Goal: Transaction & Acquisition: Download file/media

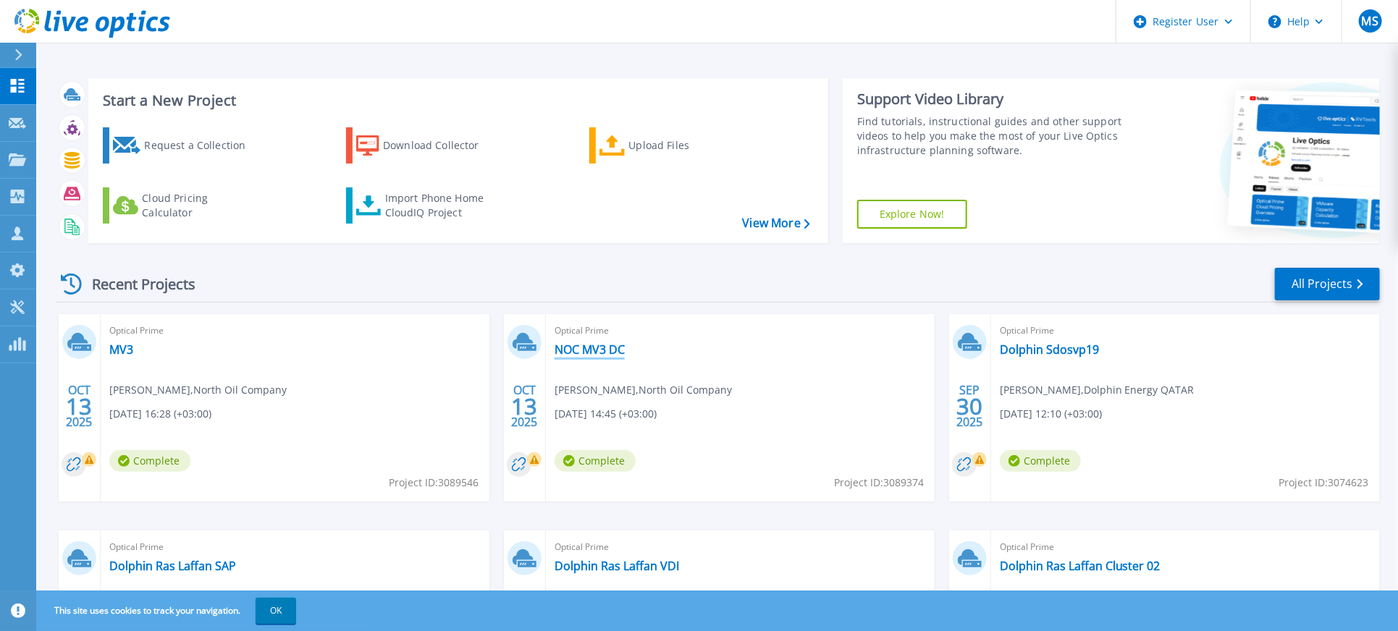
click at [587, 344] on link "NOC MV3 DC" at bounding box center [589, 349] width 70 height 14
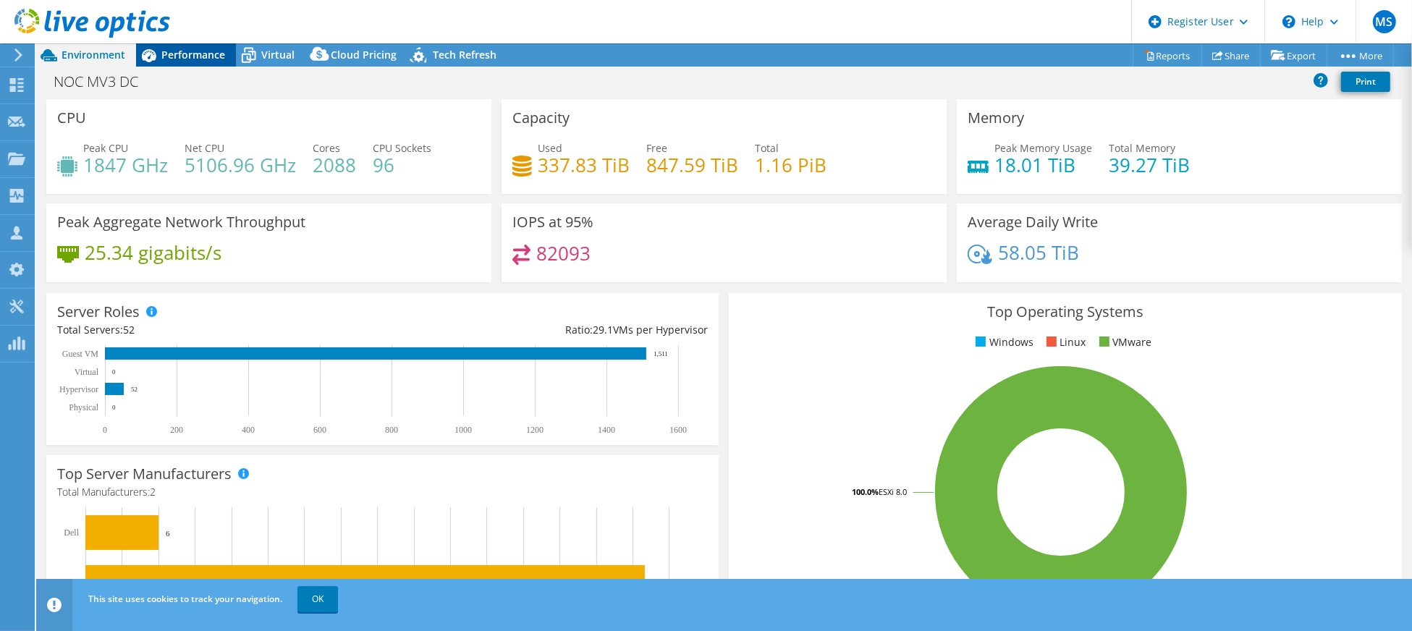
click at [190, 48] on span "Performance" at bounding box center [193, 55] width 64 height 14
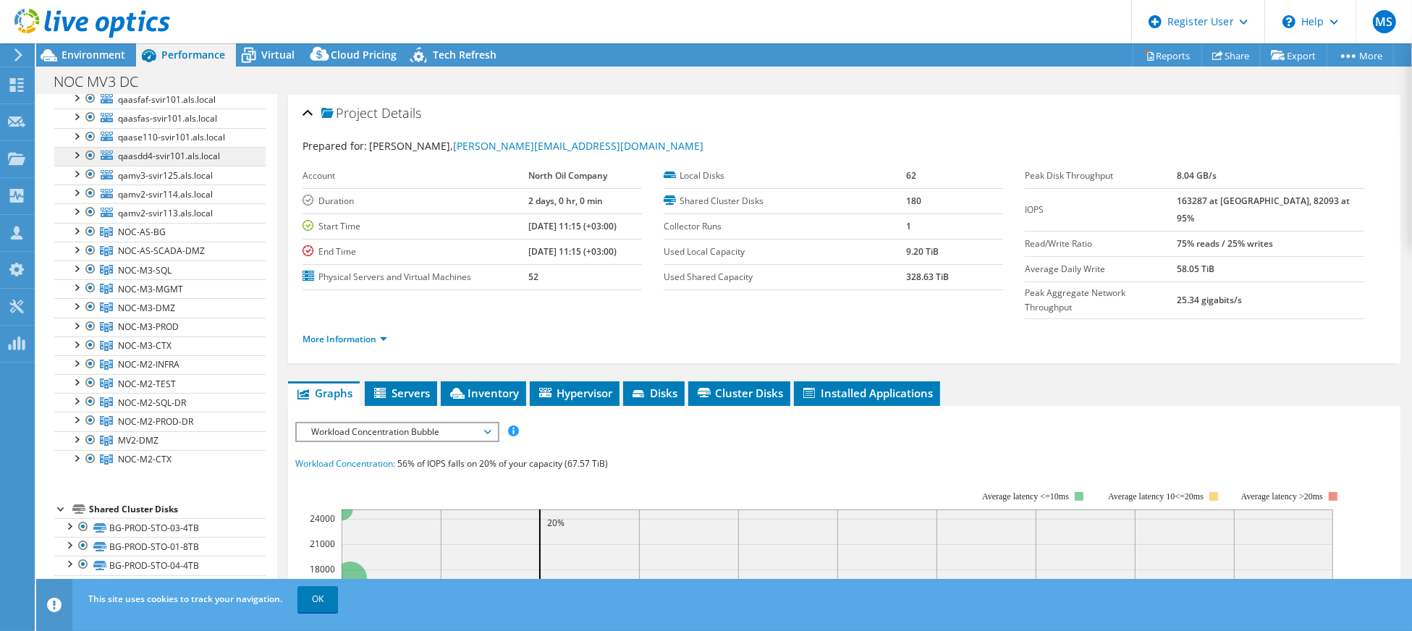
scroll to position [33, 0]
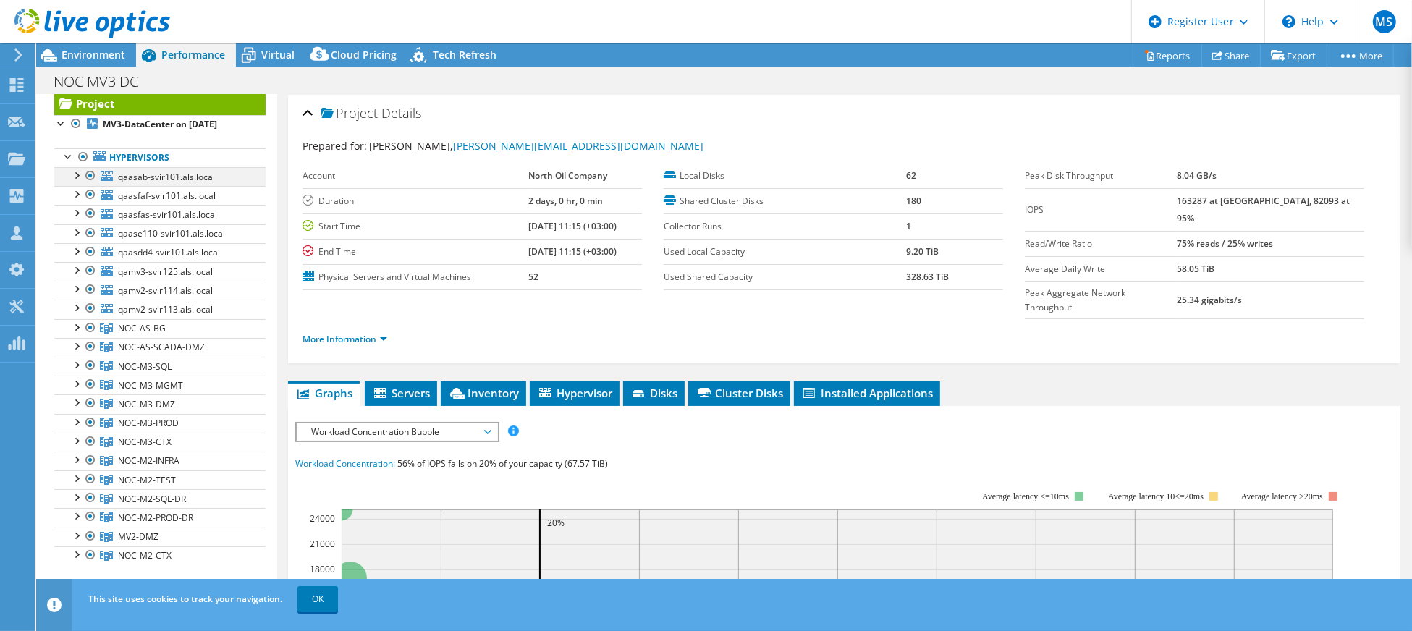
click at [76, 182] on div at bounding box center [76, 174] width 14 height 14
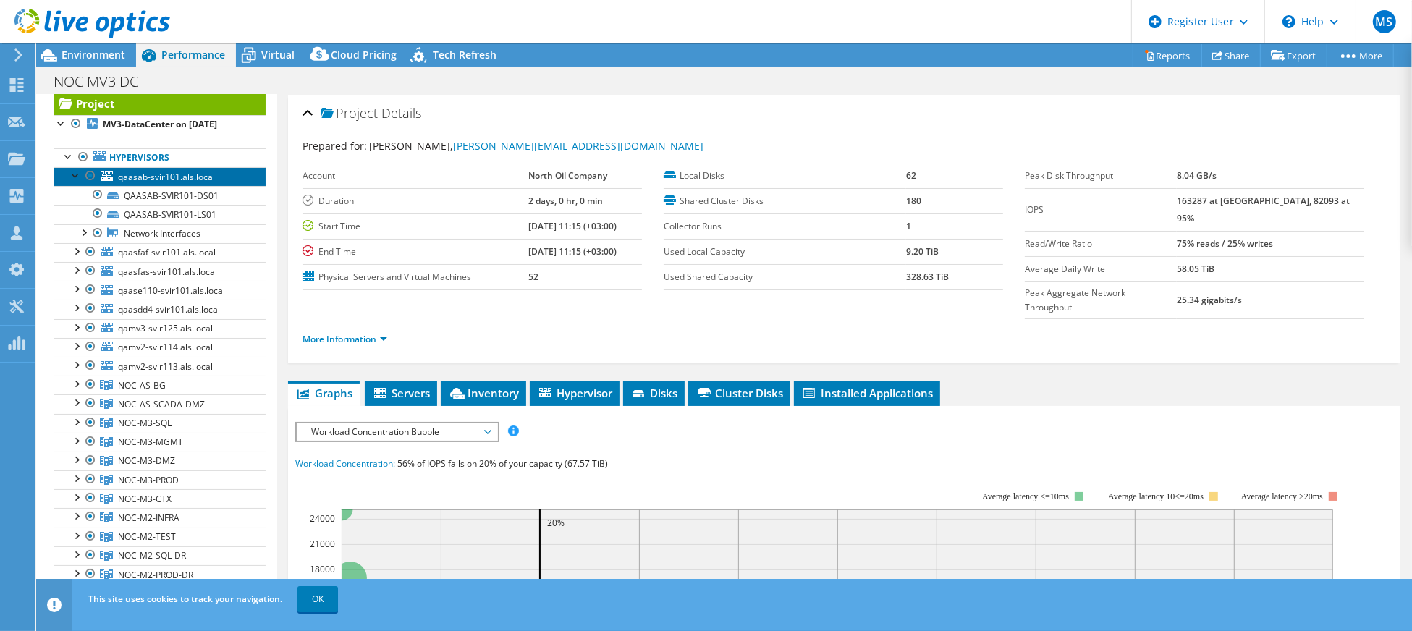
click at [188, 183] on span "qaasab-svir101.als.local" at bounding box center [166, 177] width 97 height 12
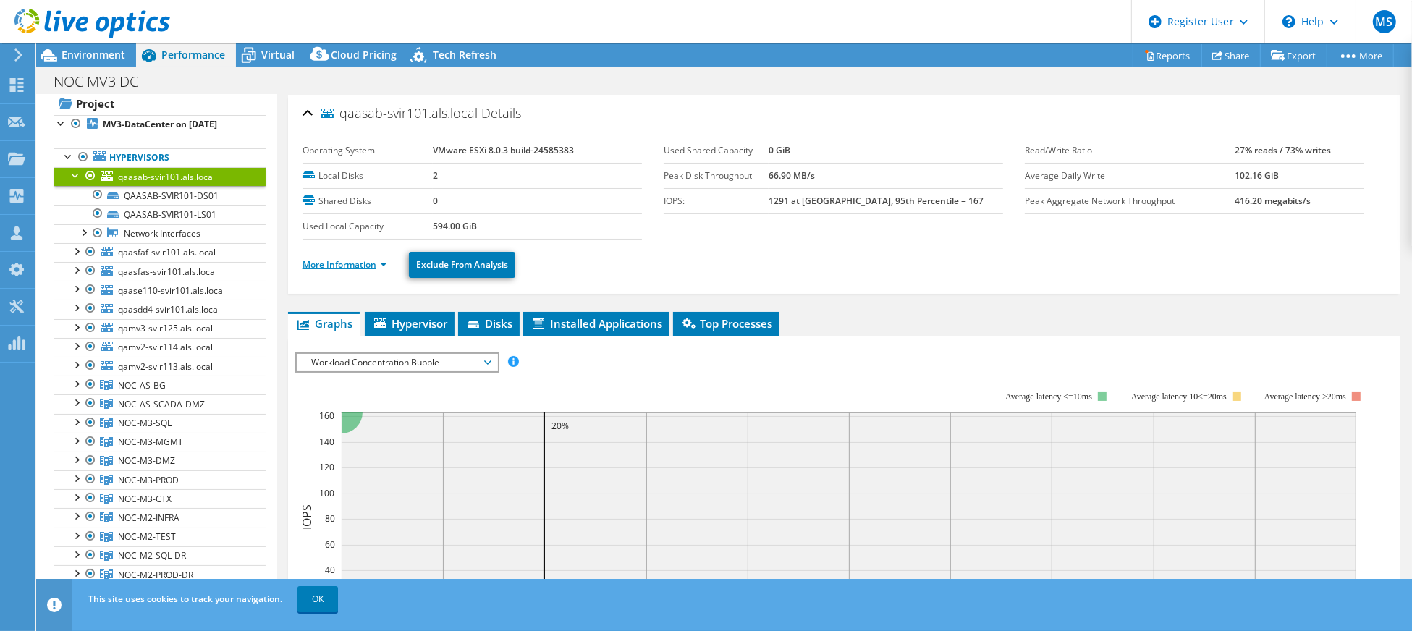
click at [359, 263] on link "More Information" at bounding box center [345, 264] width 85 height 12
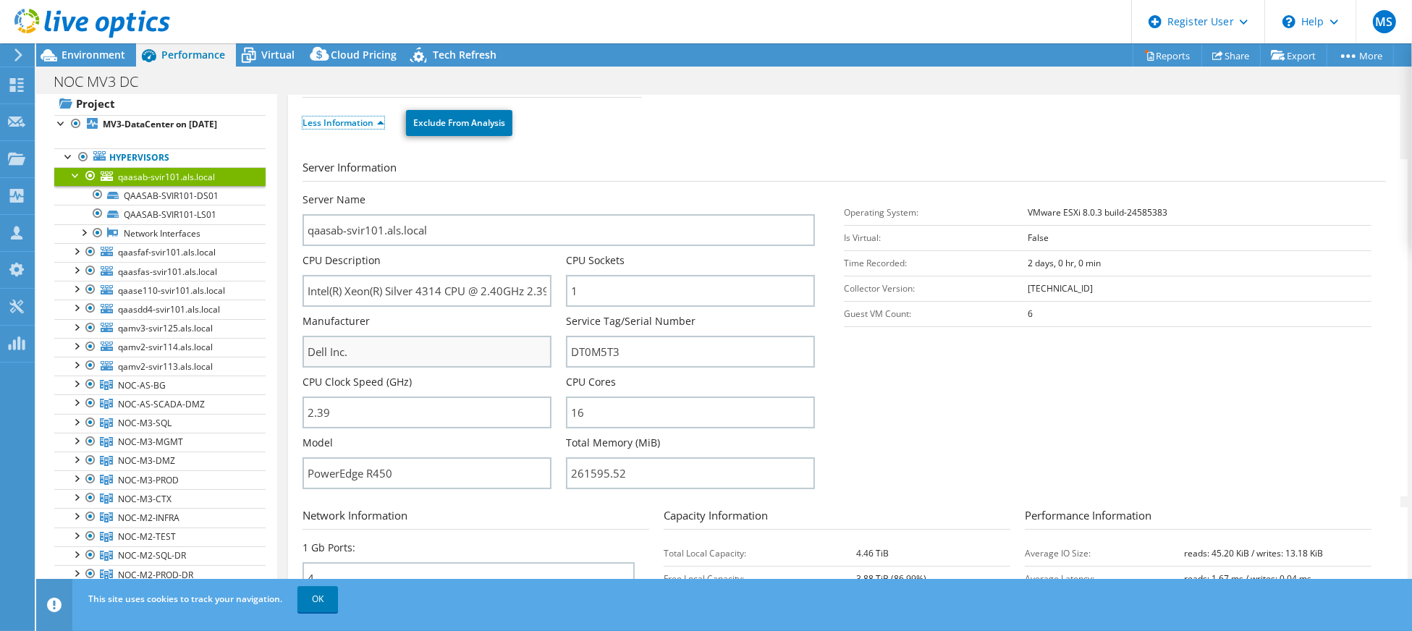
scroll to position [193, 0]
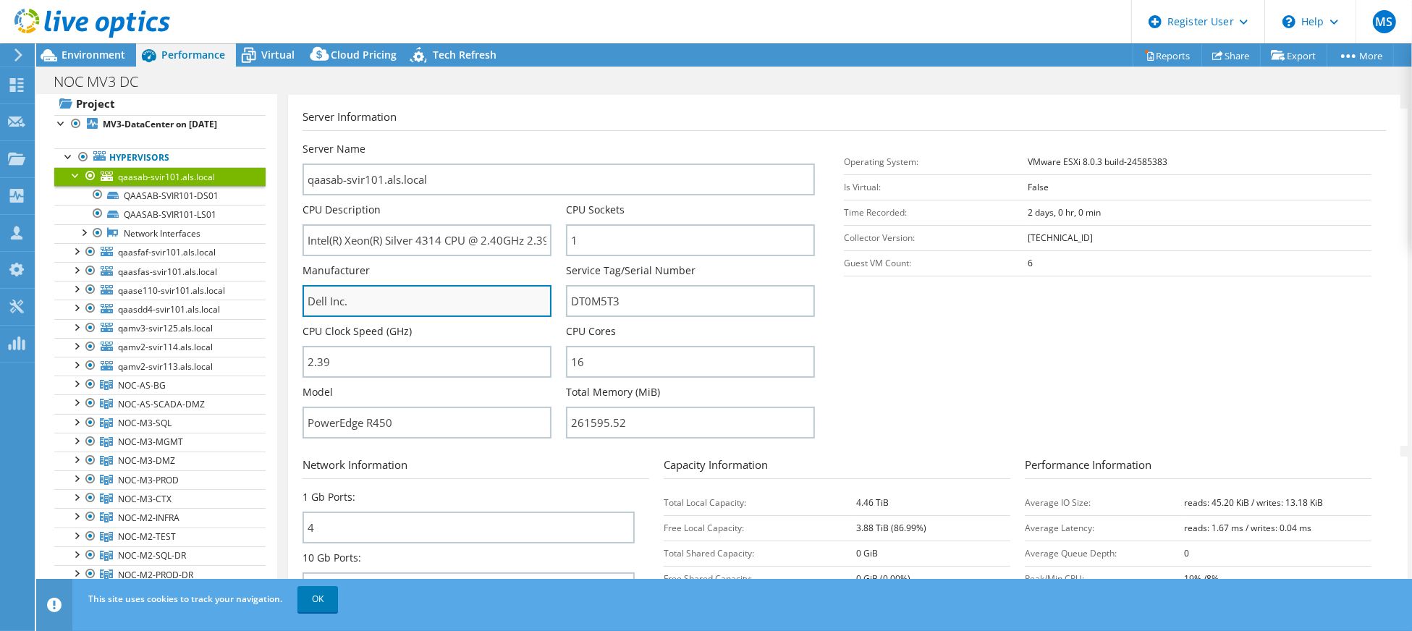
click at [332, 299] on input "Dell Inc." at bounding box center [427, 301] width 249 height 32
click at [72, 182] on div at bounding box center [76, 174] width 14 height 14
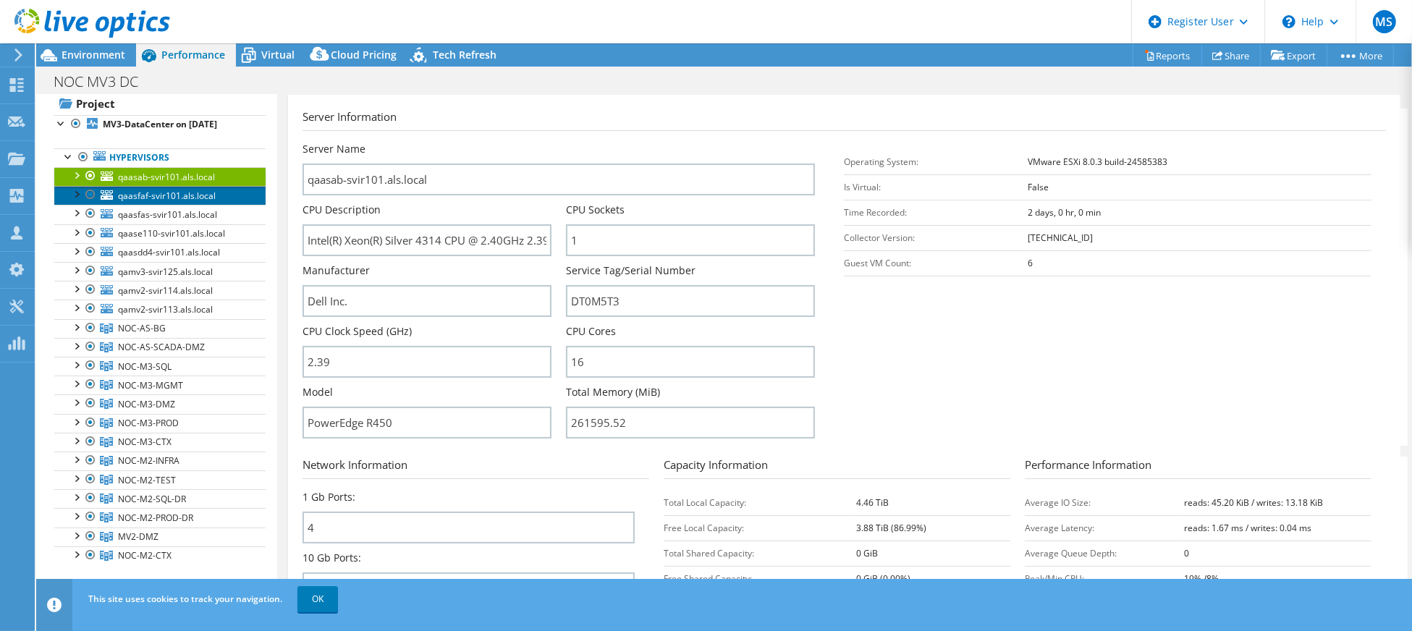
click at [161, 202] on span "qaasfaf-svir101.als.local" at bounding box center [167, 196] width 98 height 12
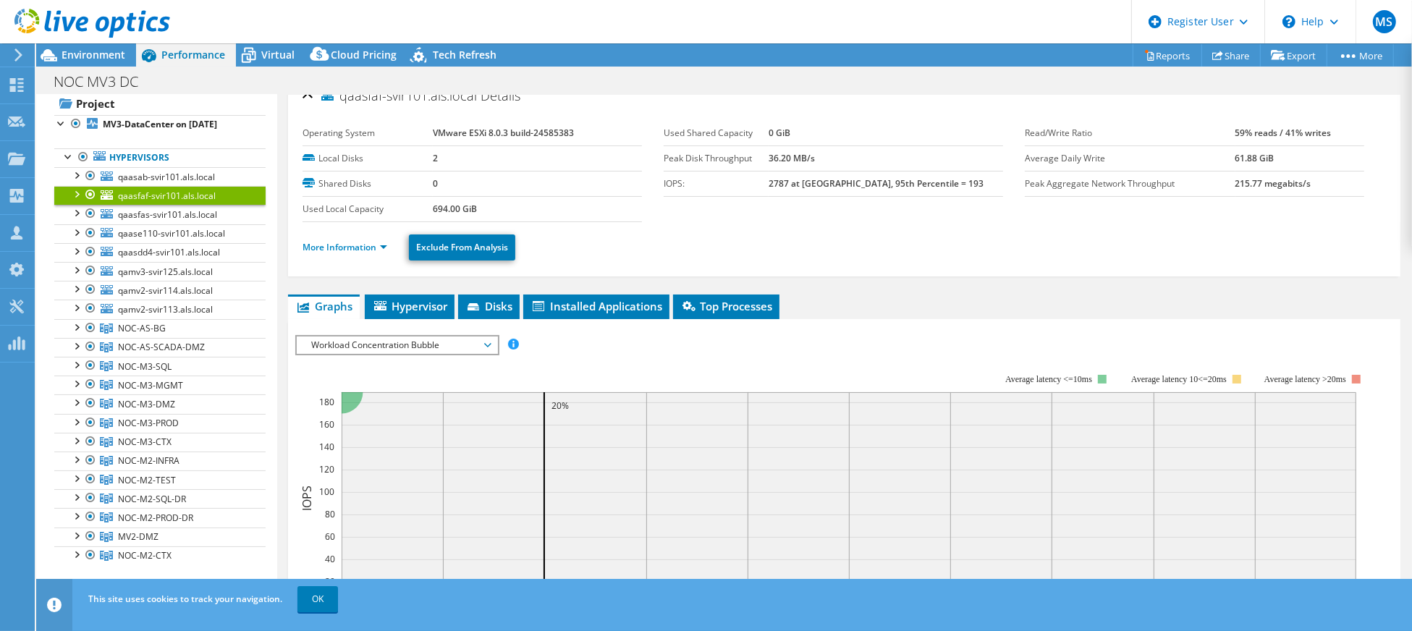
scroll to position [0, 0]
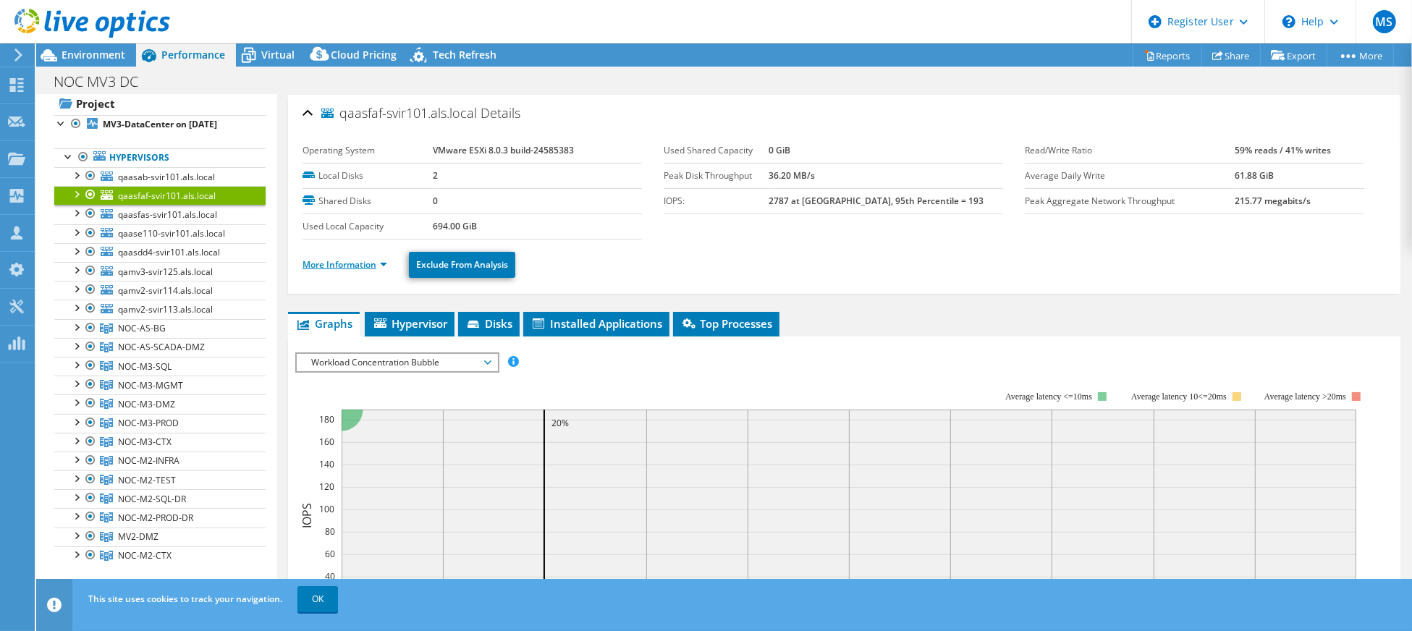
click at [368, 263] on link "More Information" at bounding box center [345, 264] width 85 height 12
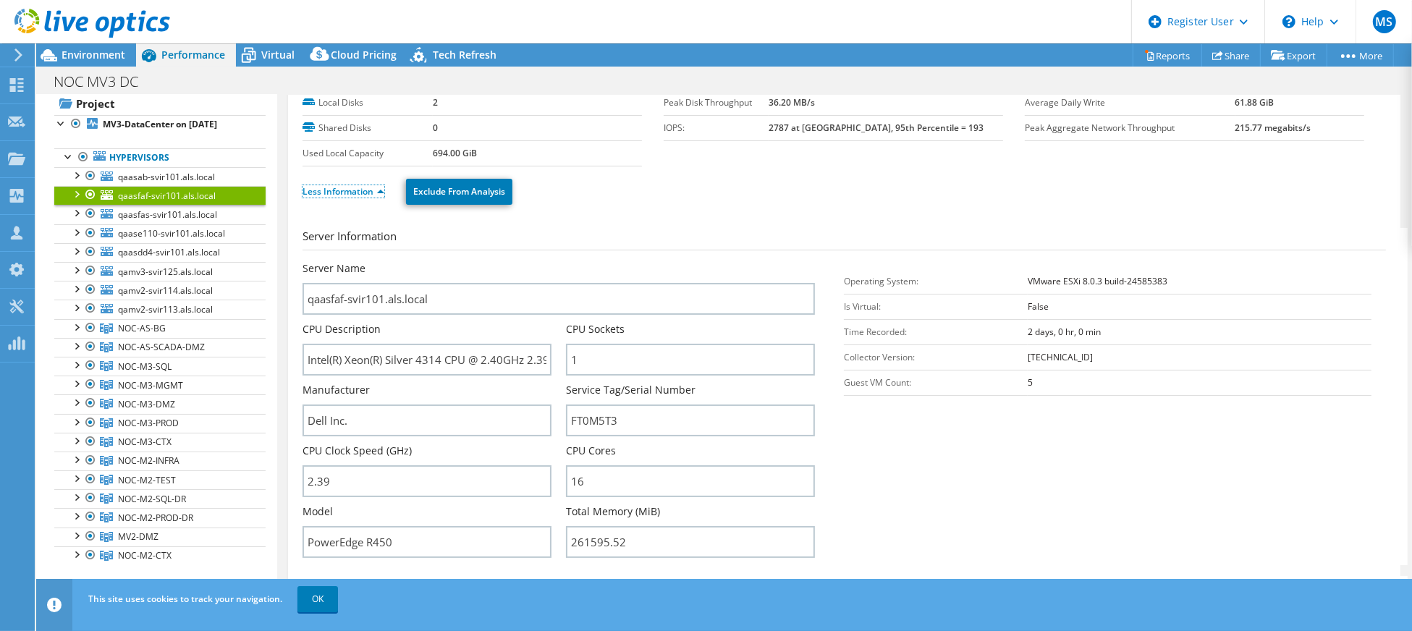
scroll to position [96, 0]
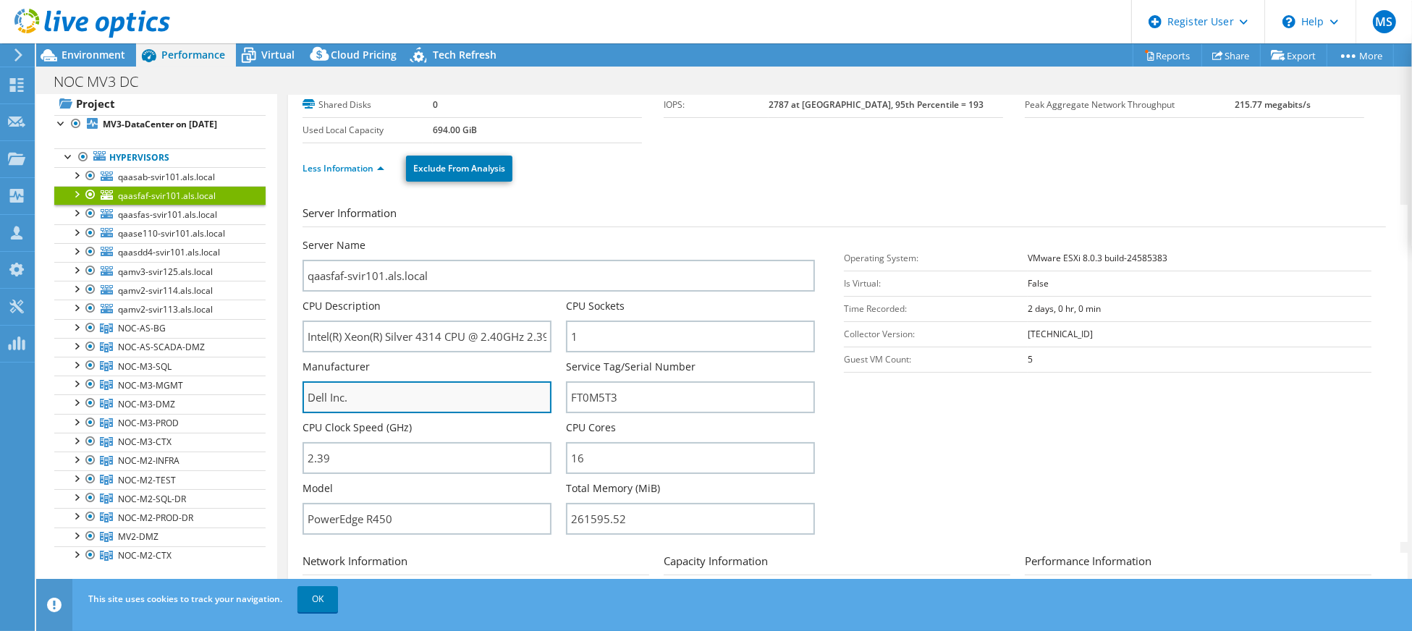
click at [321, 397] on input "Dell Inc." at bounding box center [427, 397] width 249 height 32
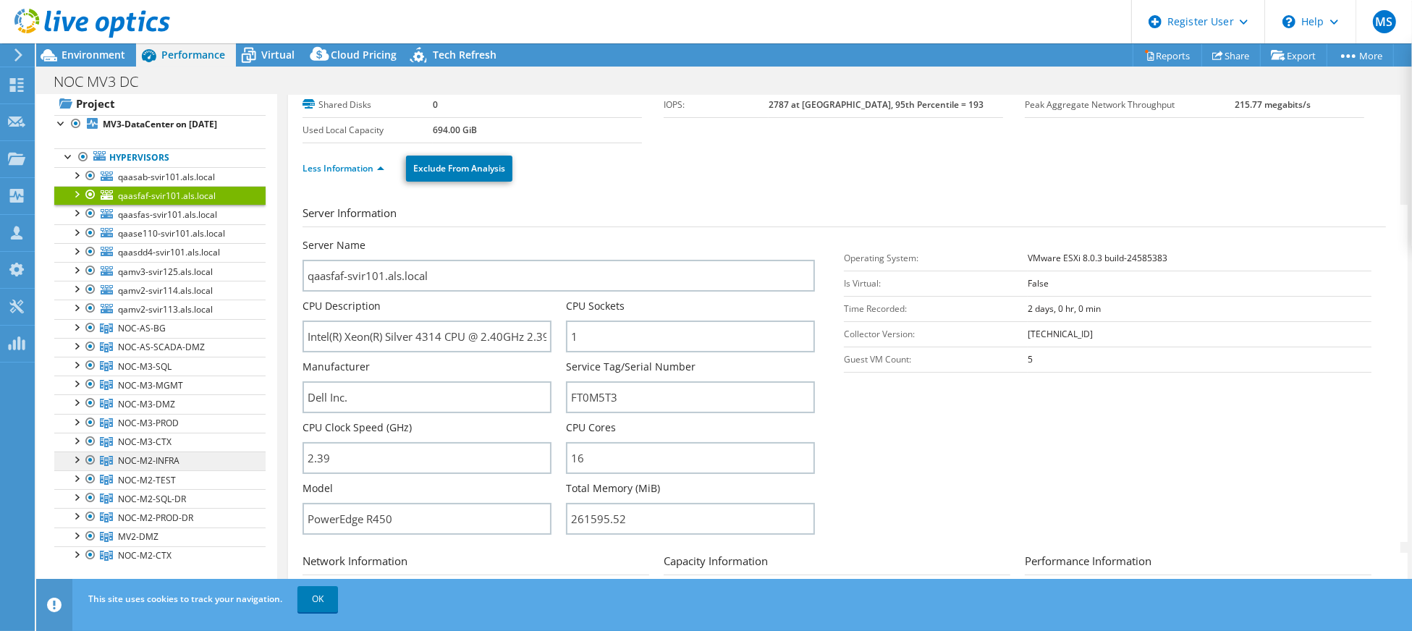
click at [174, 467] on span "NOC-M2-INFRA" at bounding box center [149, 460] width 62 height 12
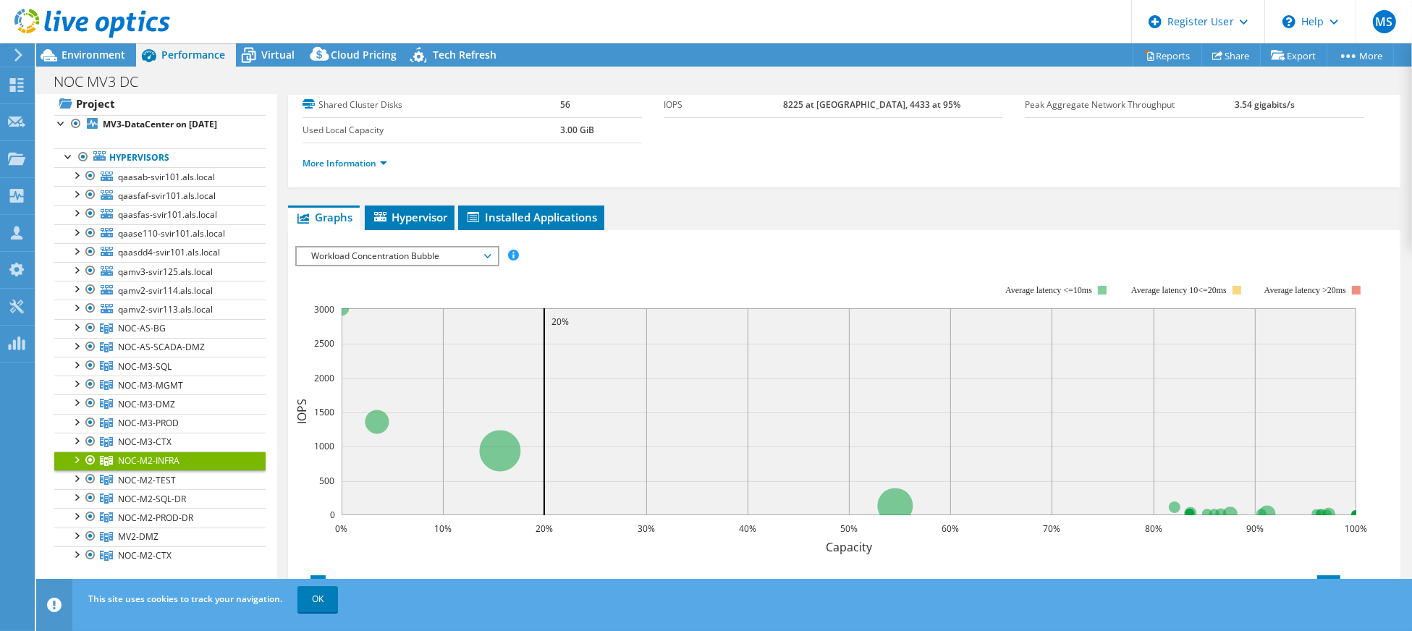
scroll to position [130, 0]
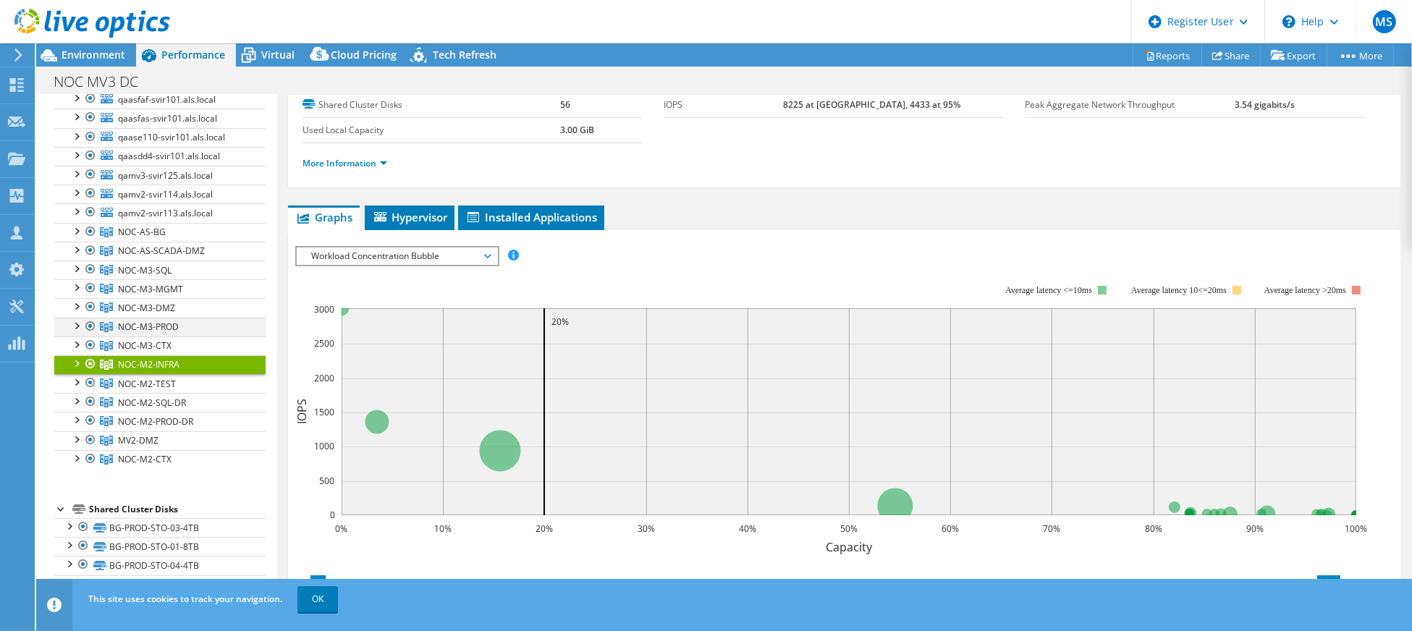
click at [75, 332] on div at bounding box center [76, 325] width 14 height 14
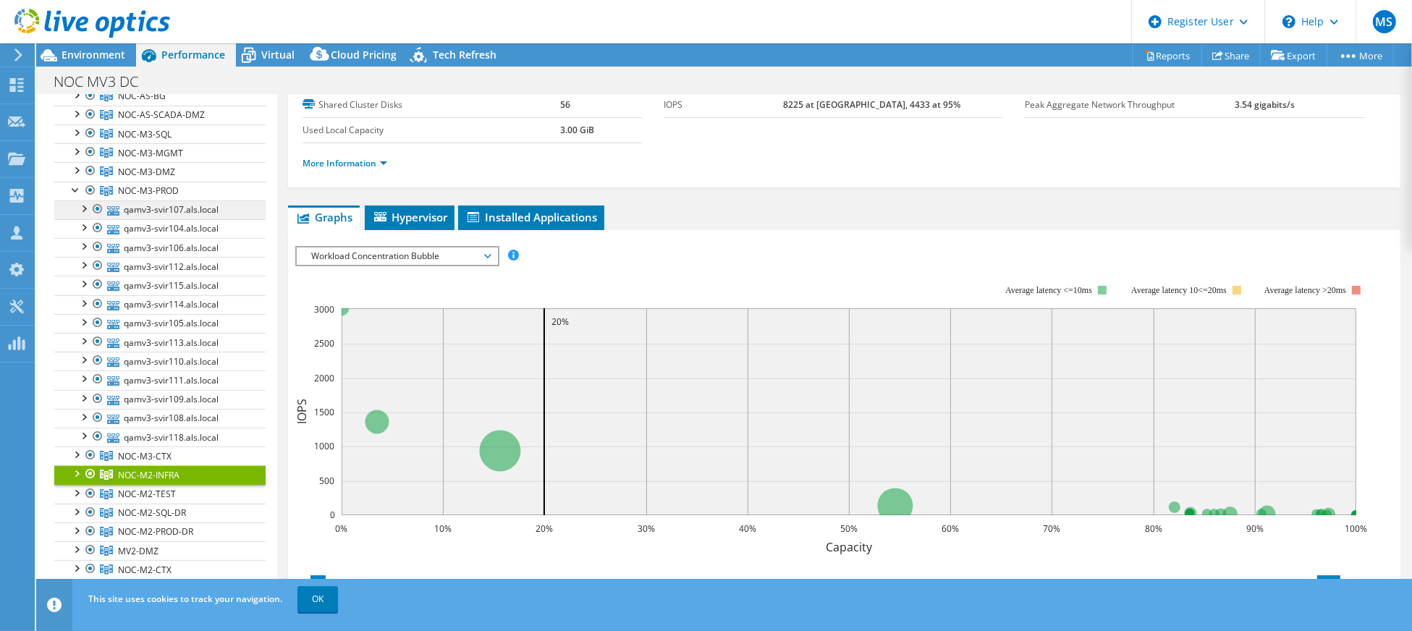
scroll to position [323, 0]
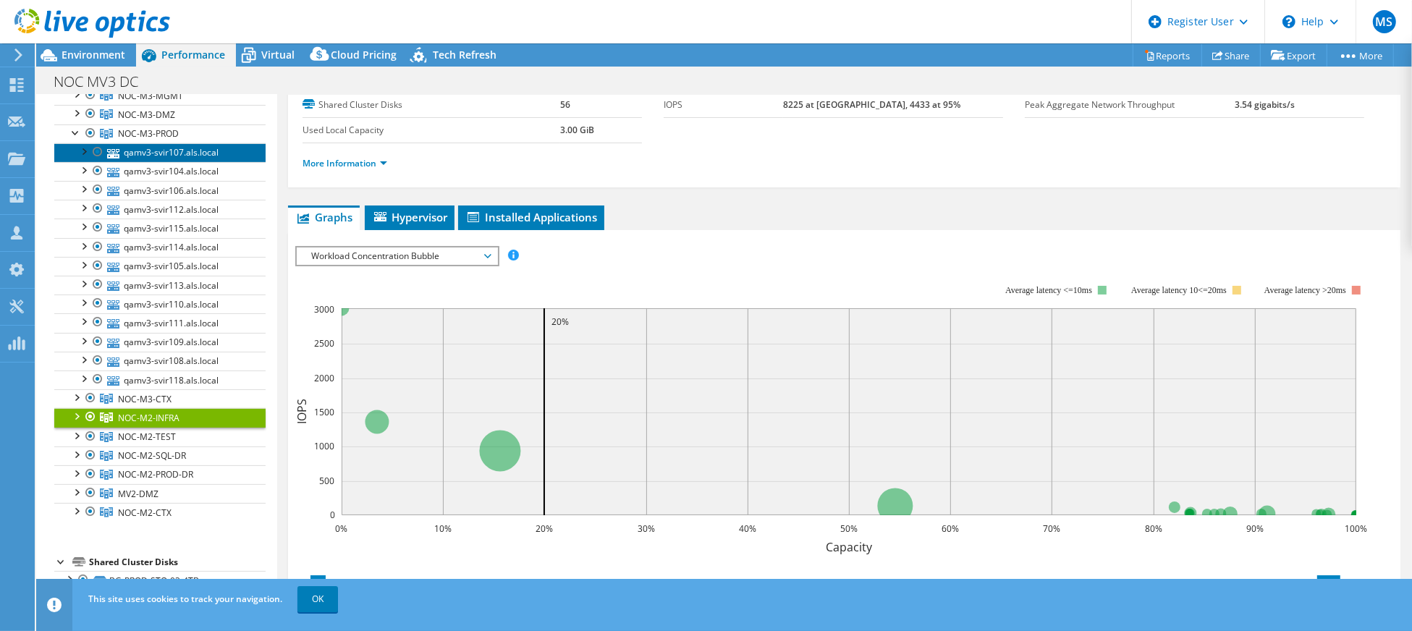
click at [170, 159] on link "qamv3-svir107.als.local" at bounding box center [159, 152] width 211 height 19
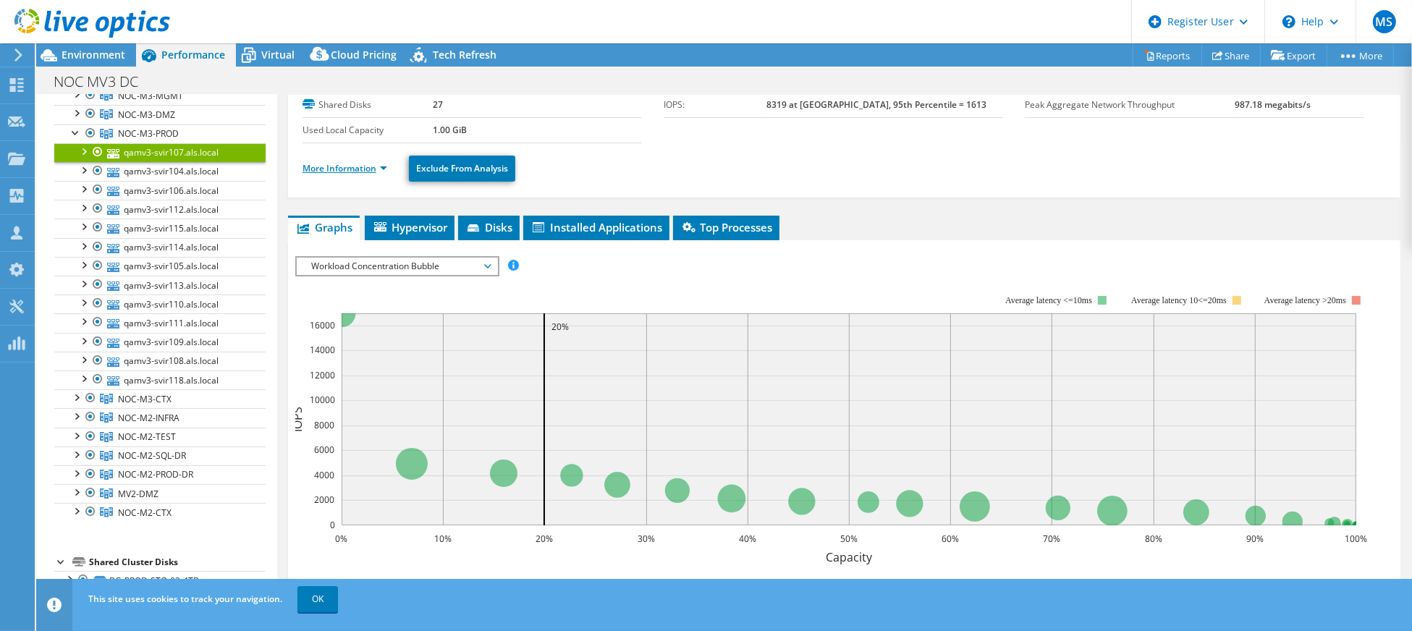
click at [333, 169] on link "More Information" at bounding box center [345, 168] width 85 height 12
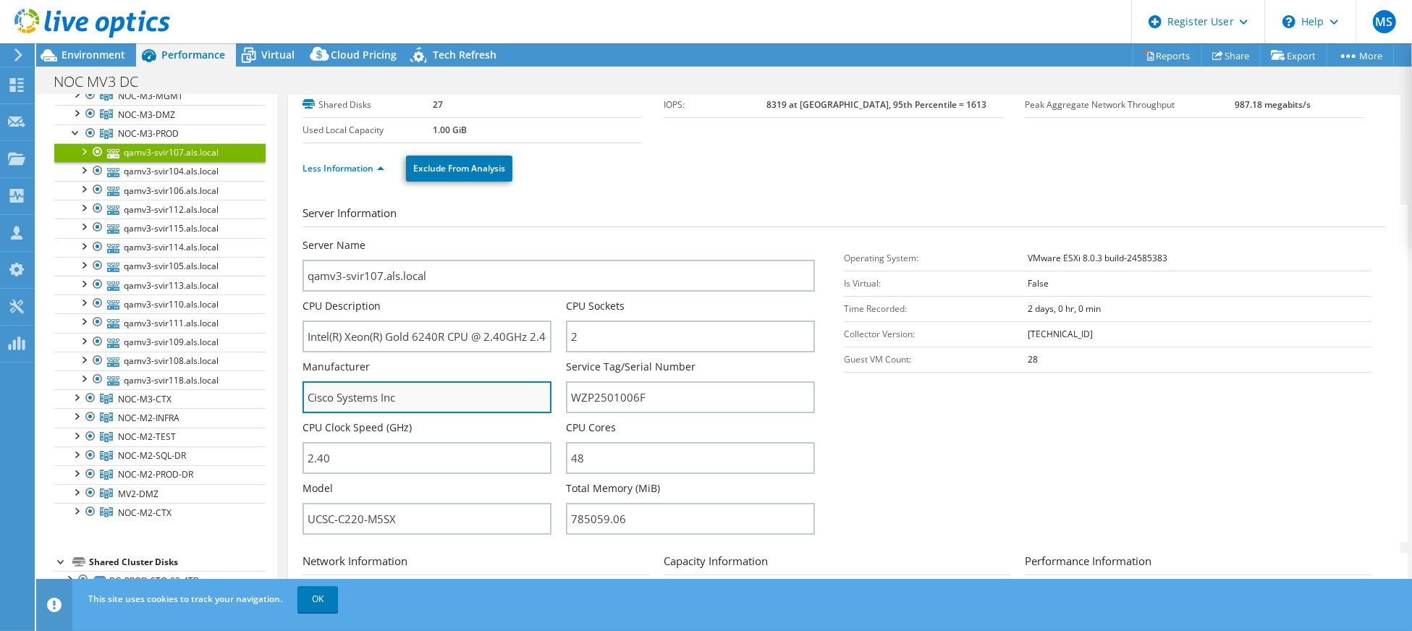
click at [360, 402] on input "Cisco Systems Inc" at bounding box center [427, 397] width 249 height 32
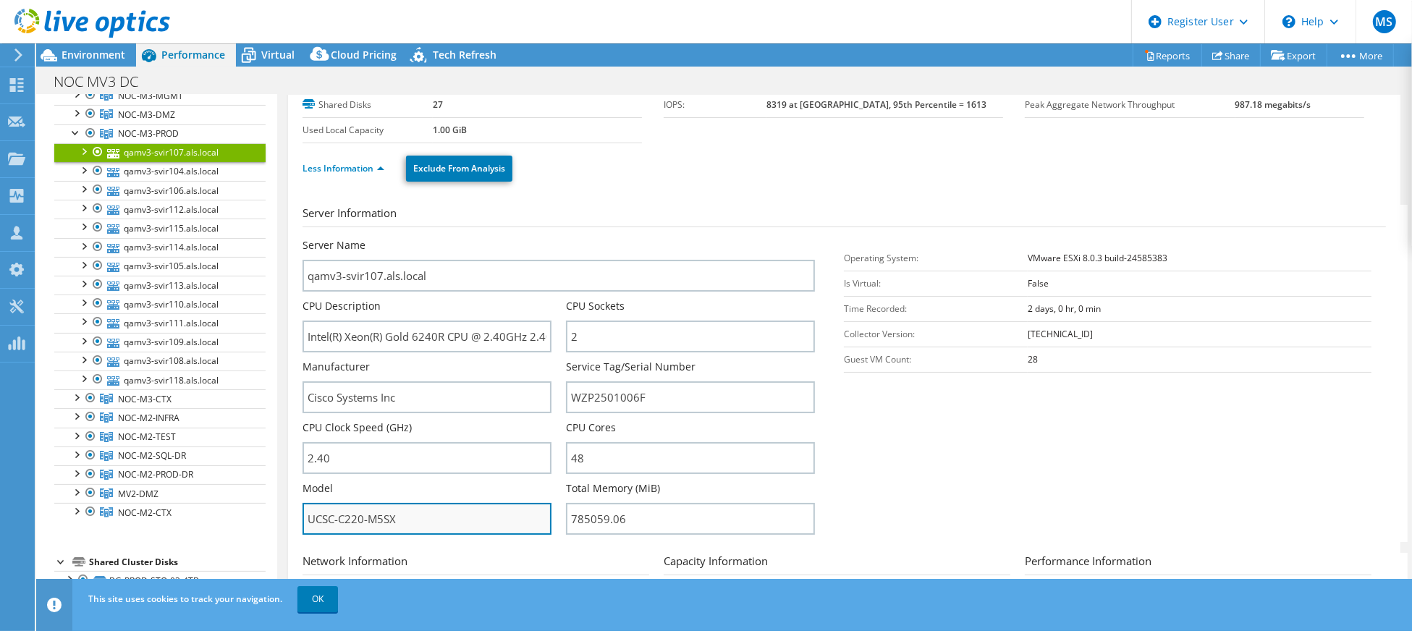
click at [344, 507] on input "UCSC-C220-M5SX" at bounding box center [427, 519] width 249 height 32
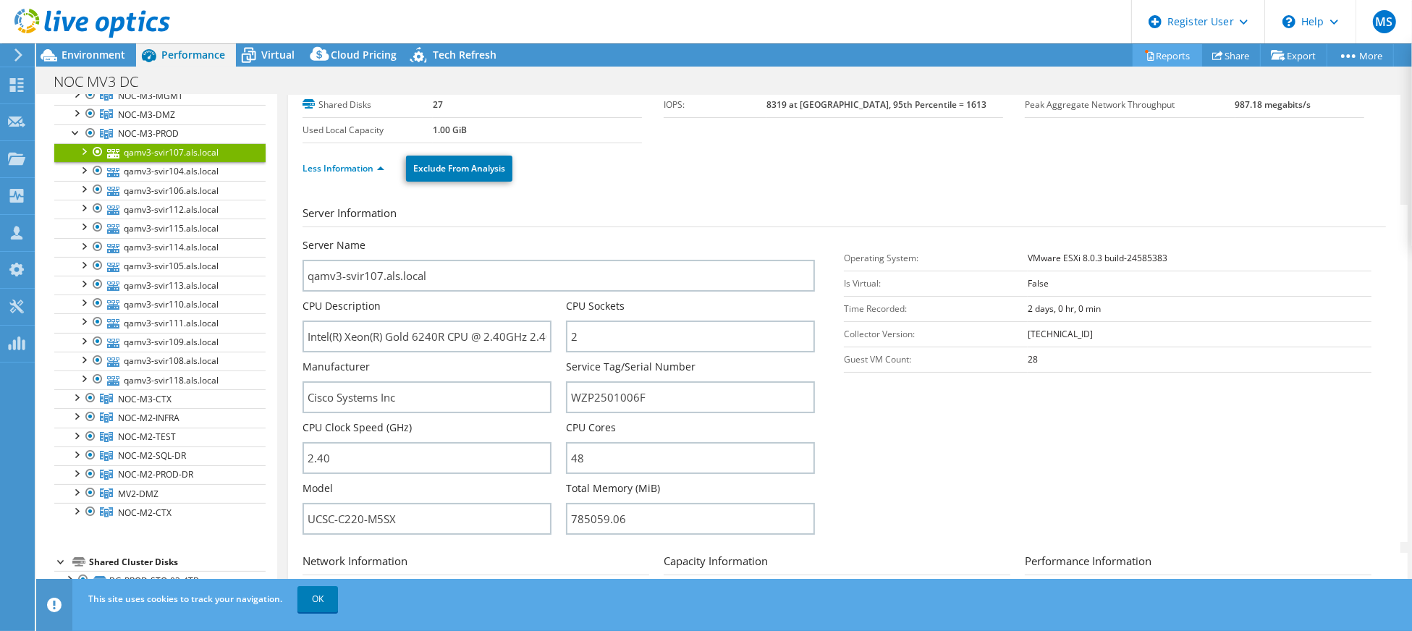
click at [1171, 54] on link "Reports" at bounding box center [1167, 55] width 69 height 22
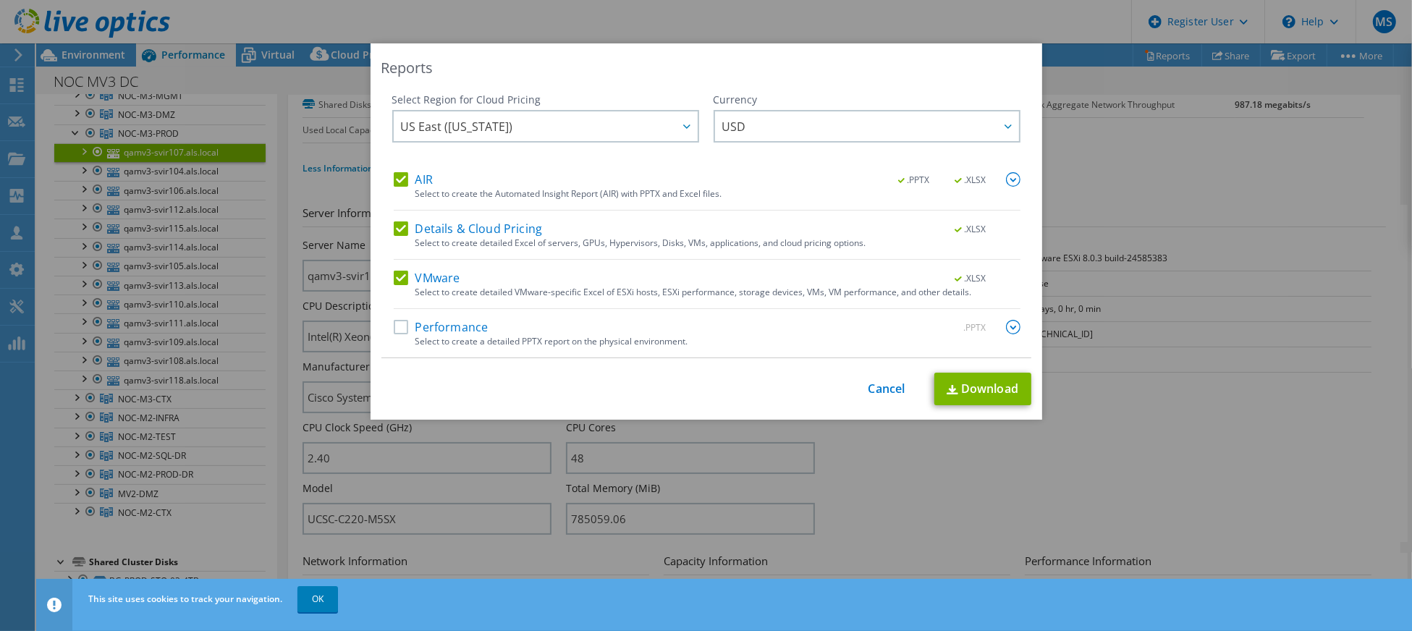
click at [402, 177] on label "AIR" at bounding box center [413, 179] width 39 height 14
click at [0, 0] on input "AIR" at bounding box center [0, 0] width 0 height 0
click at [405, 211] on div "AIR .PPTX .XLSX Select to create the Automated Insight Report (AIR) with PPTX a…" at bounding box center [707, 264] width 627 height 185
click at [400, 223] on label "Details & Cloud Pricing" at bounding box center [468, 228] width 149 height 14
click at [0, 0] on input "Details & Cloud Pricing" at bounding box center [0, 0] width 0 height 0
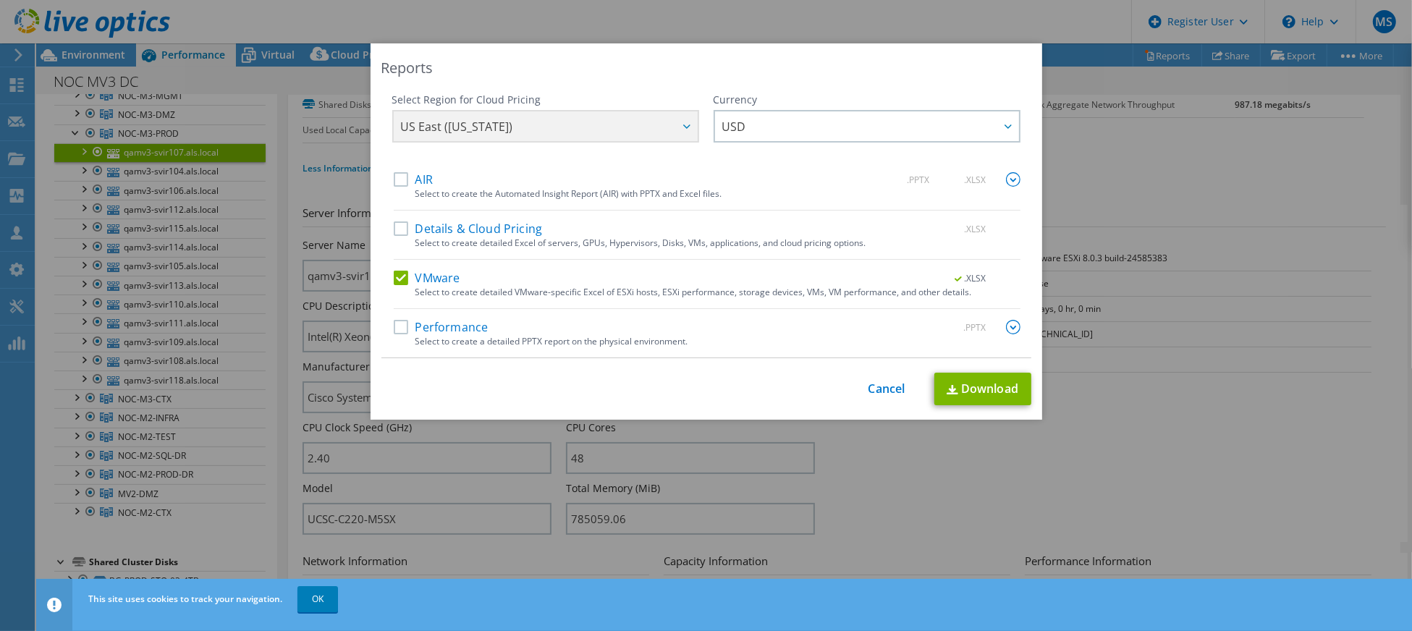
click at [1006, 322] on img at bounding box center [1013, 327] width 14 height 14
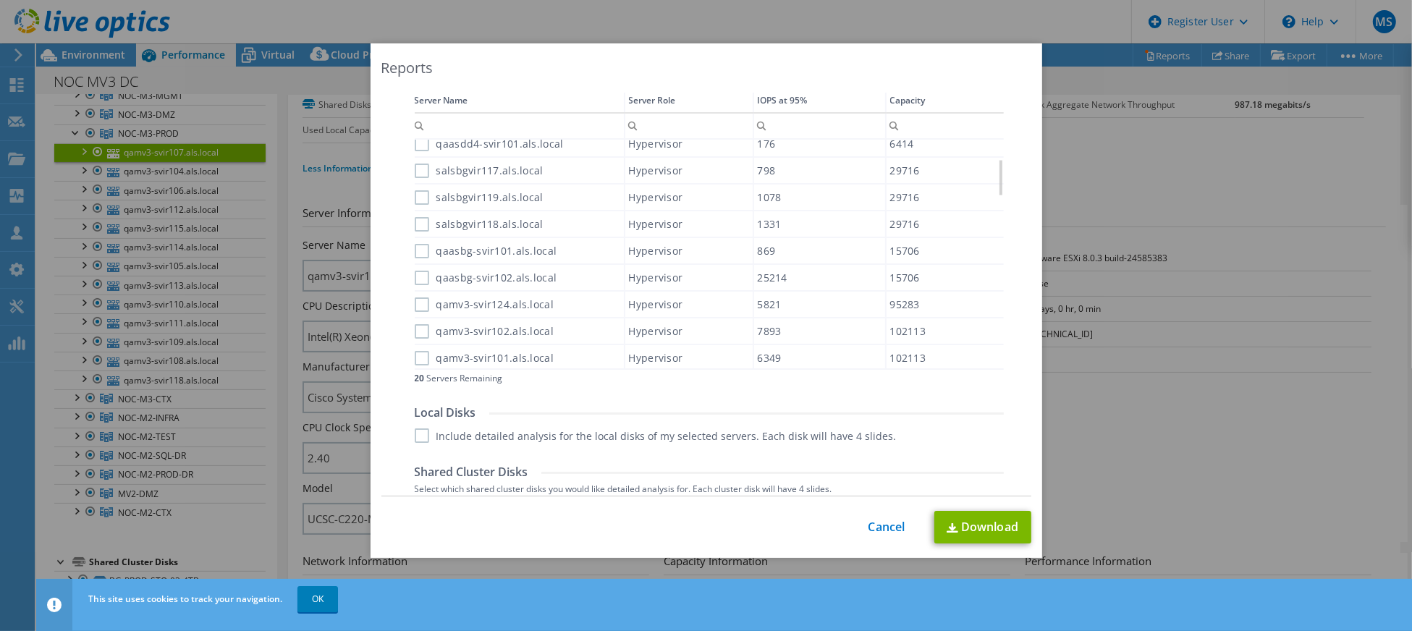
scroll to position [579, 0]
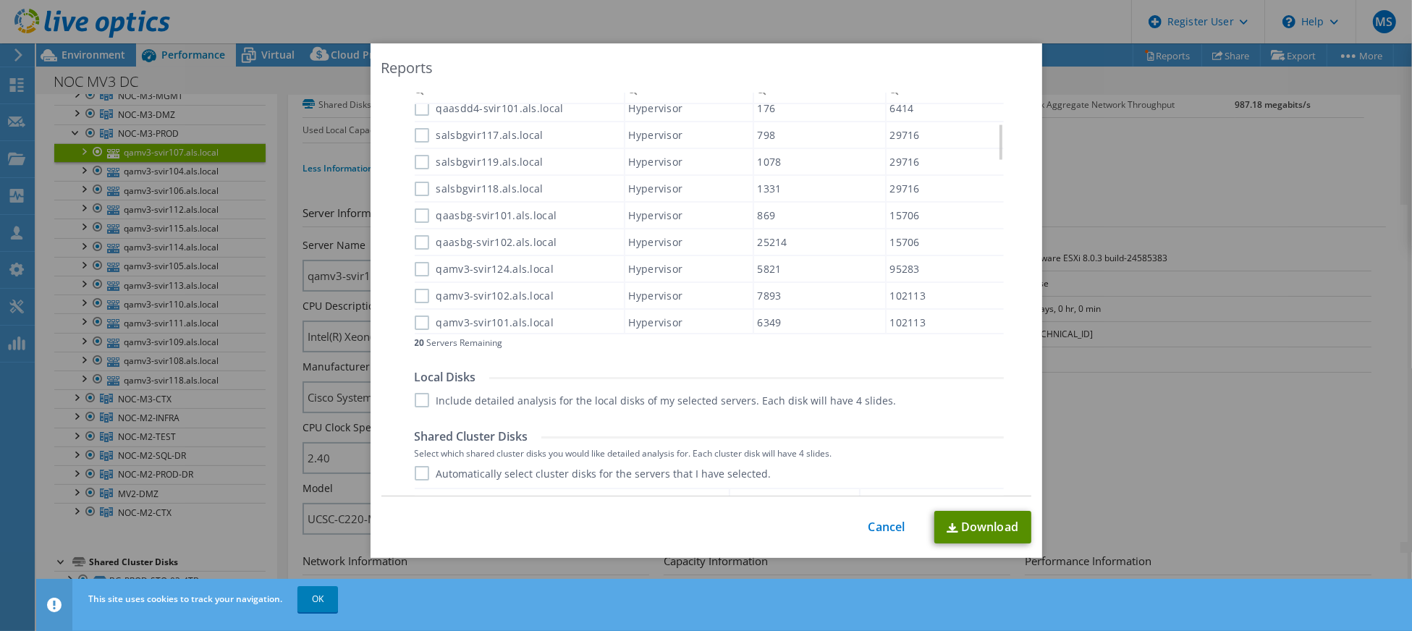
click at [952, 523] on link "Download" at bounding box center [982, 527] width 97 height 33
